Goal: Task Accomplishment & Management: Use online tool/utility

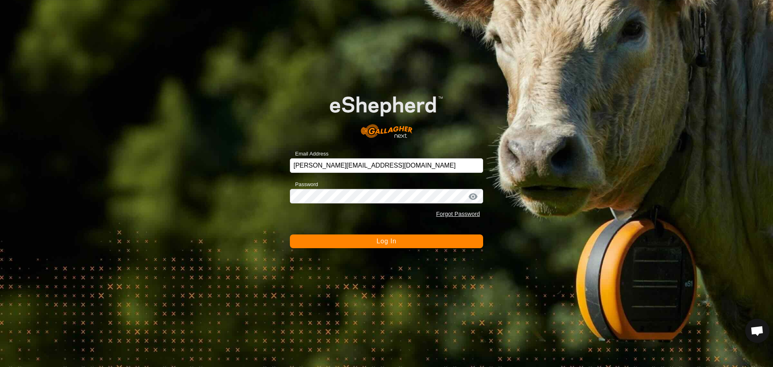
click at [379, 243] on span "Log In" at bounding box center [386, 240] width 20 height 7
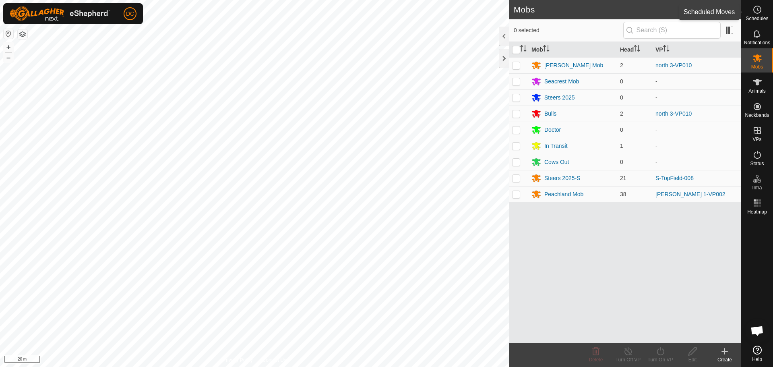
click at [759, 15] on es-schedule-vp-svg-icon at bounding box center [757, 9] width 14 height 13
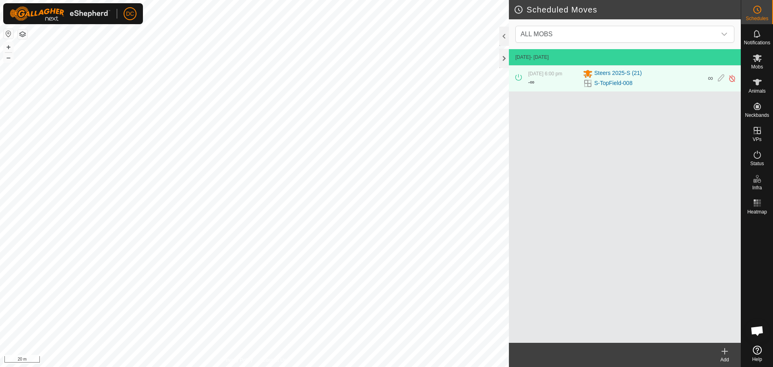
click at [726, 351] on icon at bounding box center [725, 351] width 6 height 0
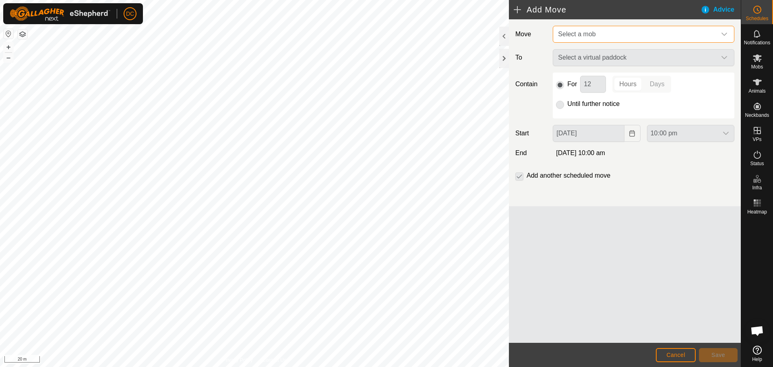
click at [598, 33] on span "Select a mob" at bounding box center [635, 34] width 161 height 16
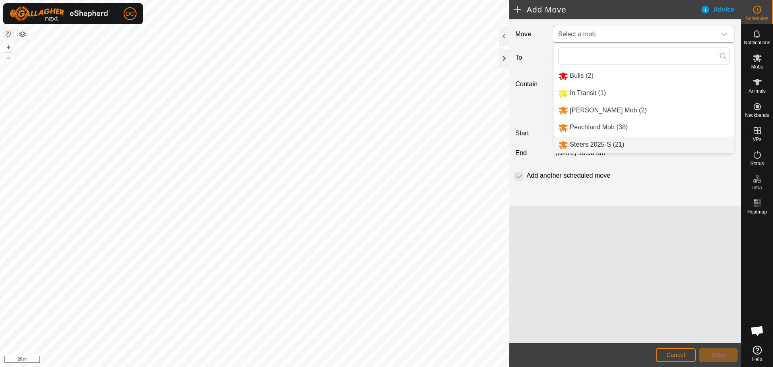
click at [609, 142] on li "Steers 2025-S (21)" at bounding box center [643, 144] width 181 height 16
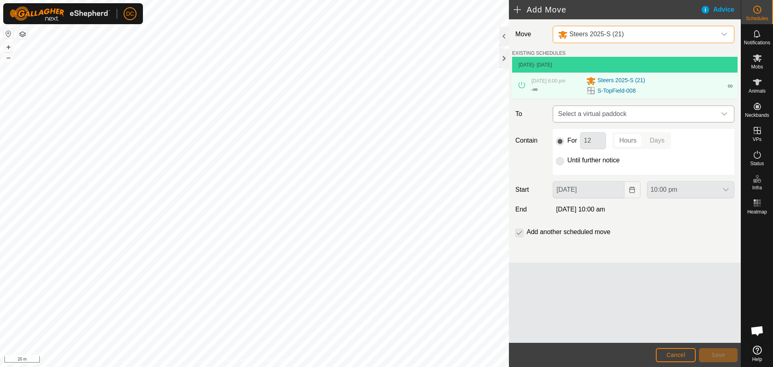
click at [610, 112] on span "Select a virtual paddock" at bounding box center [635, 114] width 161 height 16
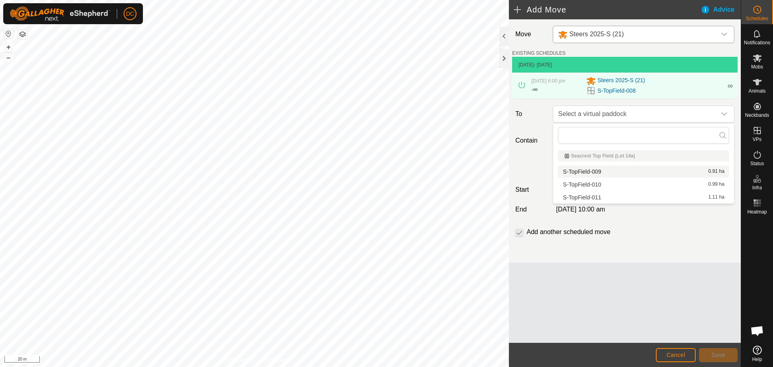
click at [607, 170] on li "S-TopField-009 0.91 ha" at bounding box center [643, 171] width 171 height 12
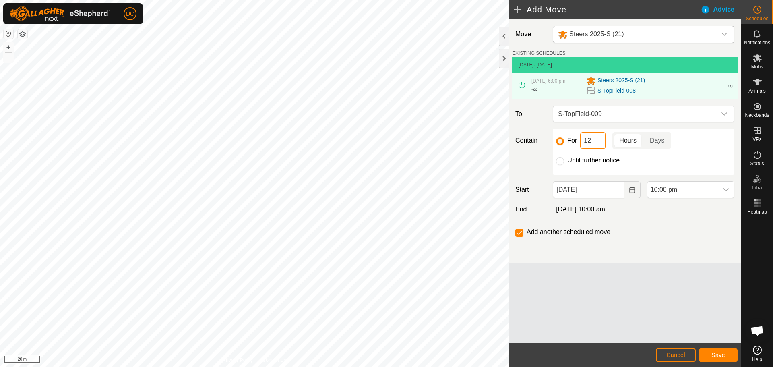
drag, startPoint x: 595, startPoint y: 139, endPoint x: 577, endPoint y: 140, distance: 18.6
click at [577, 140] on div "For 12 Hours Days" at bounding box center [643, 140] width 175 height 17
type input "6"
click at [719, 355] on span "Save" at bounding box center [718, 354] width 14 height 6
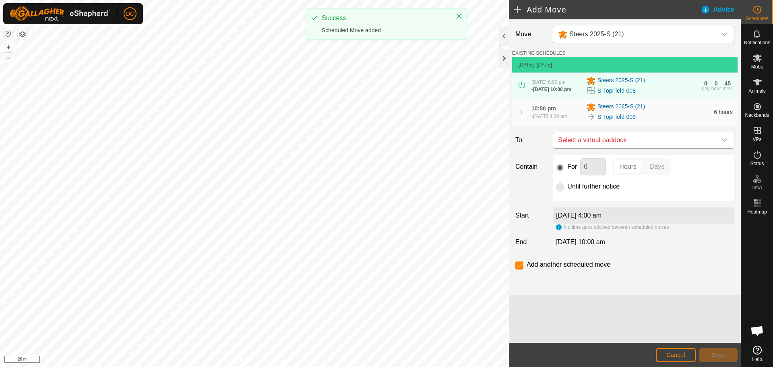
click at [633, 143] on span "Select a virtual paddock" at bounding box center [635, 140] width 161 height 16
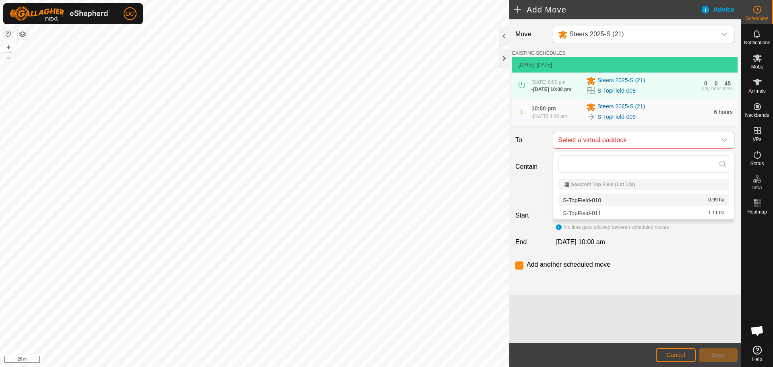
click at [629, 198] on li "S-TopField-010 0.99 ha" at bounding box center [643, 200] width 171 height 12
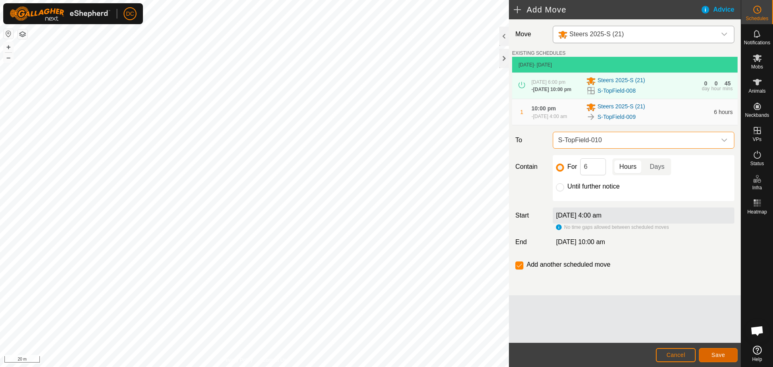
click at [719, 353] on span "Save" at bounding box center [718, 354] width 14 height 6
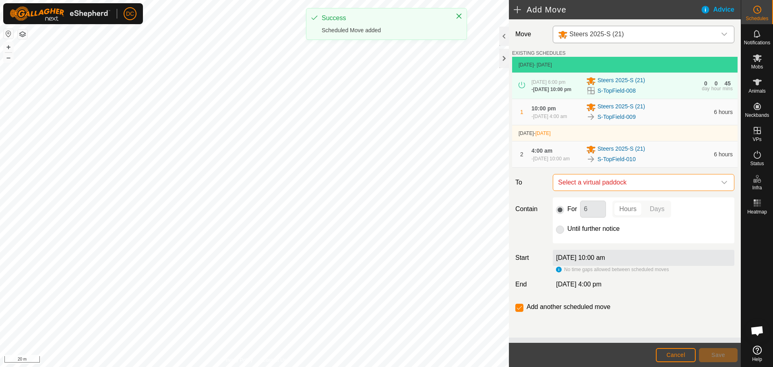
click at [637, 188] on span "Select a virtual paddock" at bounding box center [635, 182] width 161 height 16
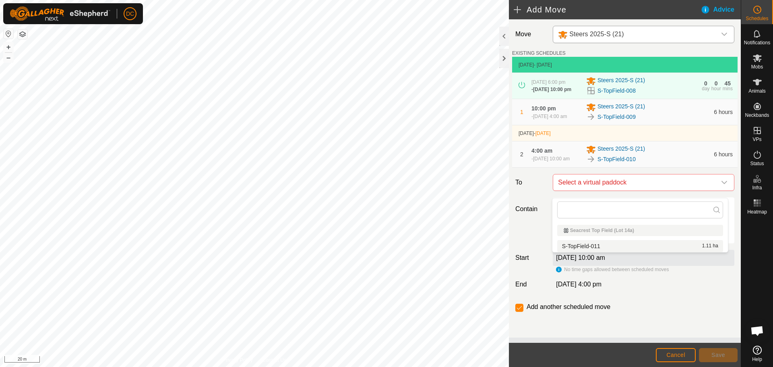
click at [637, 246] on li "S-TopField-011 1.11 ha" at bounding box center [640, 246] width 166 height 12
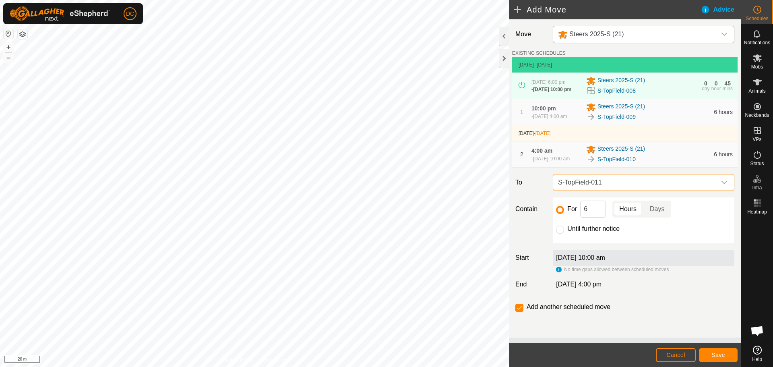
click at [591, 190] on span "S-TopField-011" at bounding box center [635, 182] width 161 height 16
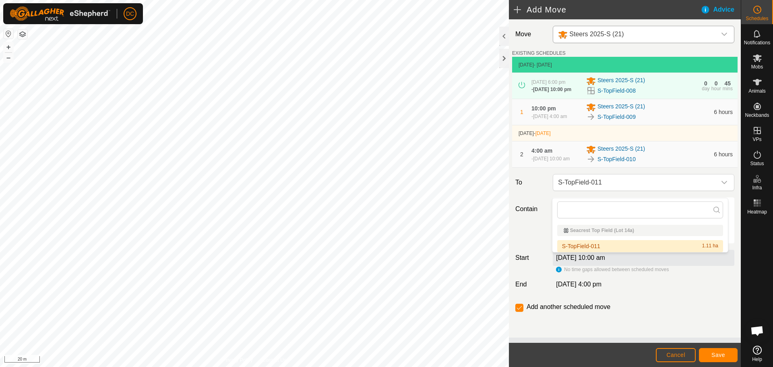
click at [603, 245] on li "S-TopField-011 1.11 ha" at bounding box center [640, 246] width 166 height 12
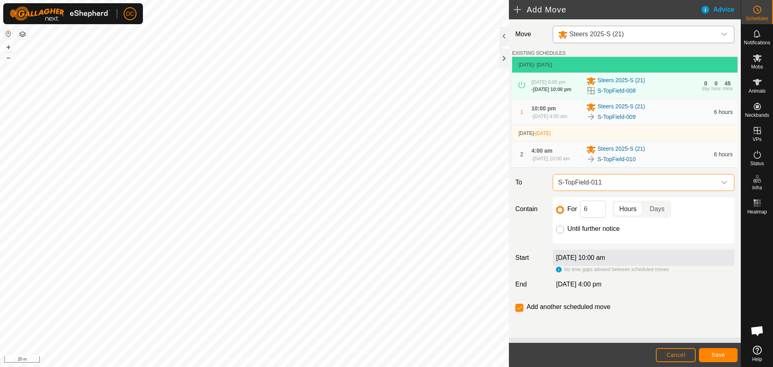
click at [560, 233] on input "Until further notice" at bounding box center [560, 229] width 8 height 8
radio input "true"
checkbox input "false"
click at [711, 352] on span "Save" at bounding box center [718, 354] width 14 height 6
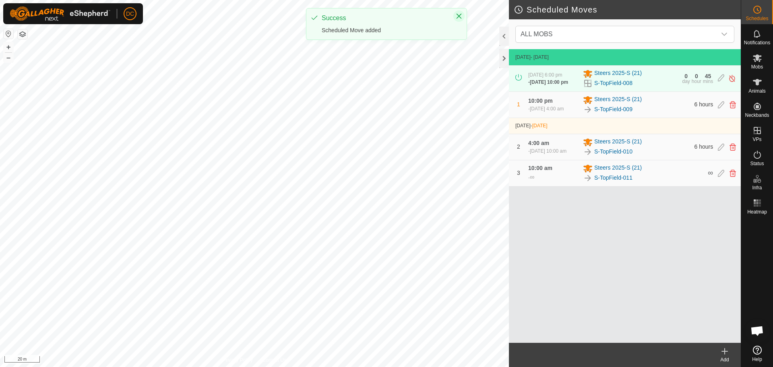
click at [459, 17] on icon "Close" at bounding box center [458, 16] width 5 height 5
